Goal: Task Accomplishment & Management: Manage account settings

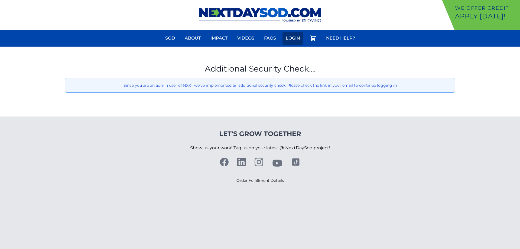
click at [290, 36] on link "Login" at bounding box center [293, 38] width 21 height 13
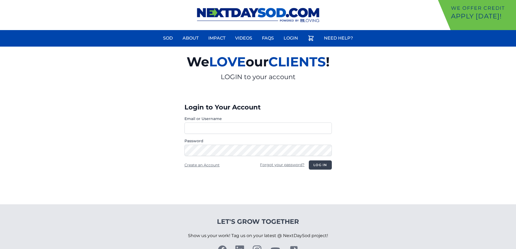
type input "**********"
click at [324, 166] on button "Log in" at bounding box center [320, 164] width 23 height 9
